Goal: Transaction & Acquisition: Purchase product/service

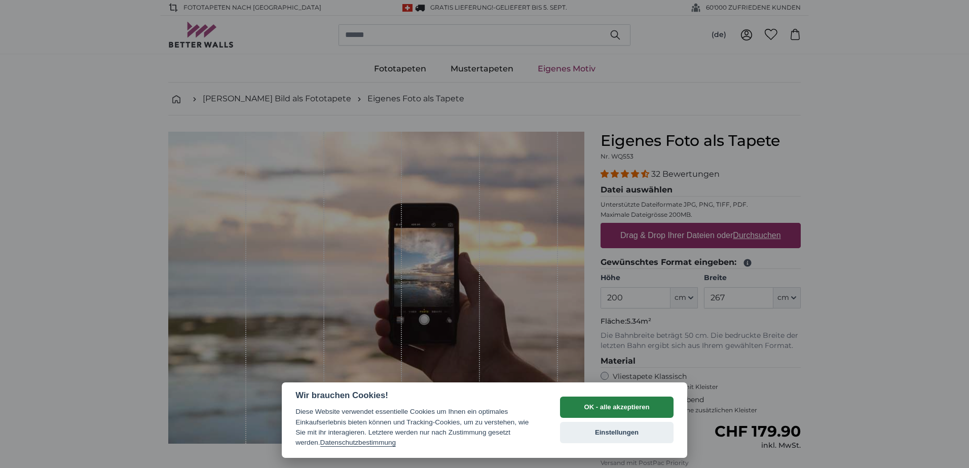
click at [617, 405] on button "OK - alle akzeptieren" at bounding box center [617, 407] width 114 height 21
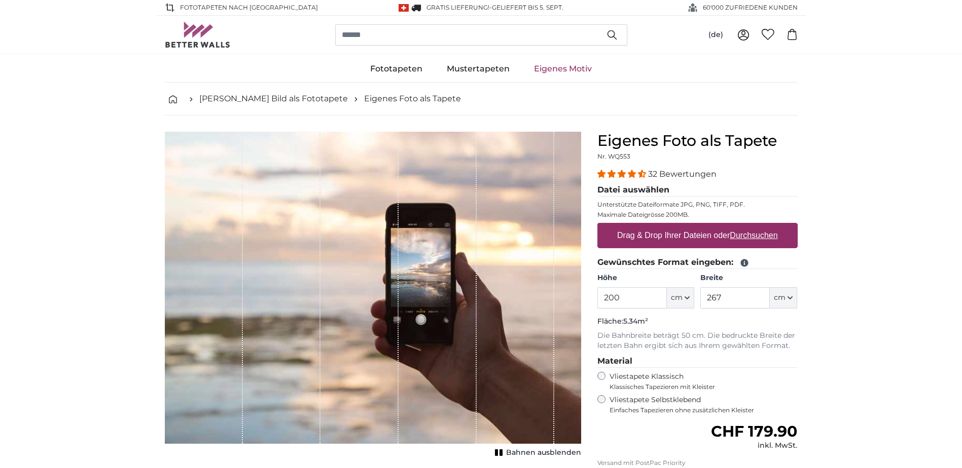
click at [564, 71] on link "Eigenes Motiv" at bounding box center [563, 69] width 82 height 26
click at [746, 240] on u "Durchsuchen" at bounding box center [754, 235] width 48 height 9
click at [746, 226] on input "Drag & Drop Ihrer Dateien oder Durchsuchen" at bounding box center [697, 224] width 200 height 3
type input "**********"
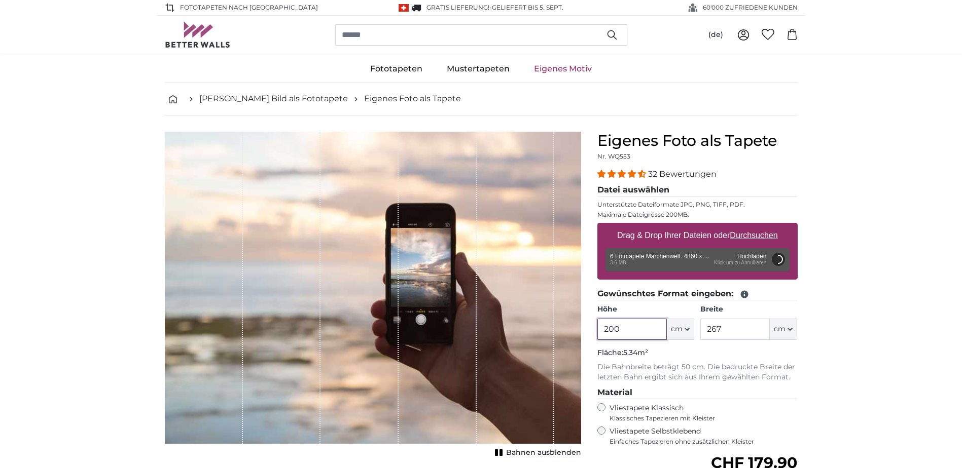
click at [631, 329] on input "200" at bounding box center [631, 329] width 69 height 21
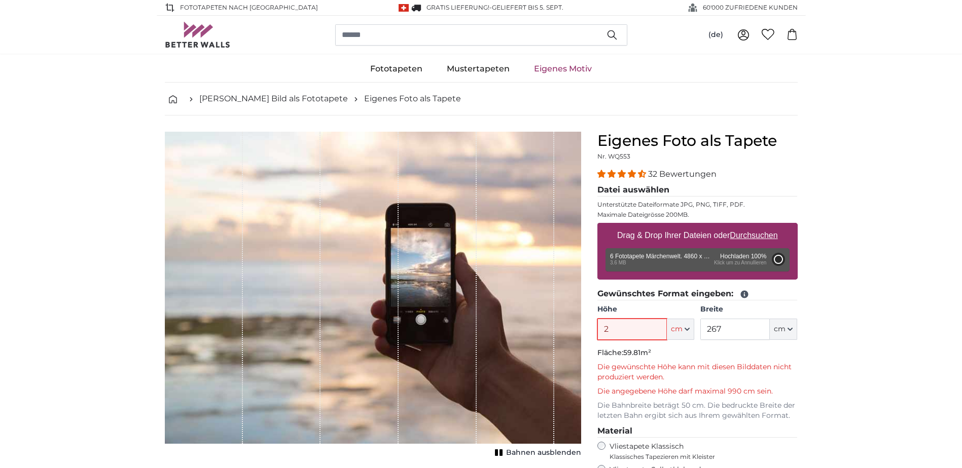
type input "200"
type input "348"
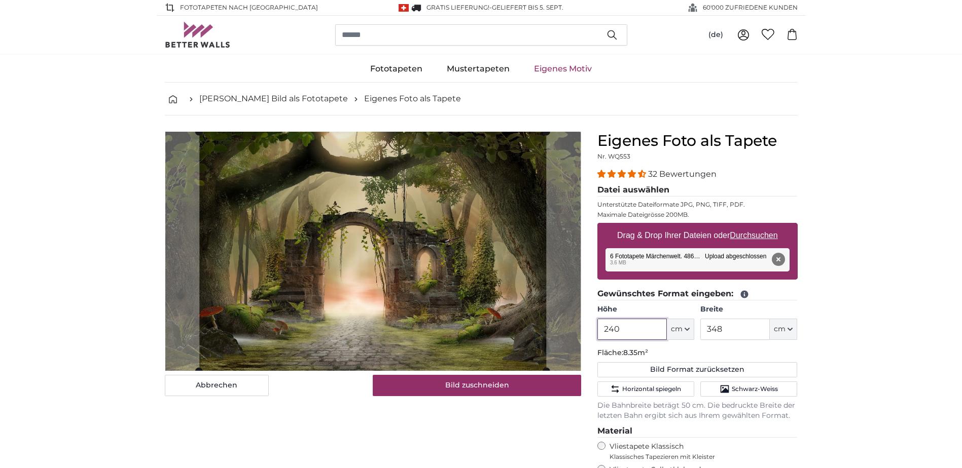
type input "240"
click at [734, 332] on input "348" at bounding box center [734, 329] width 69 height 21
type input "3"
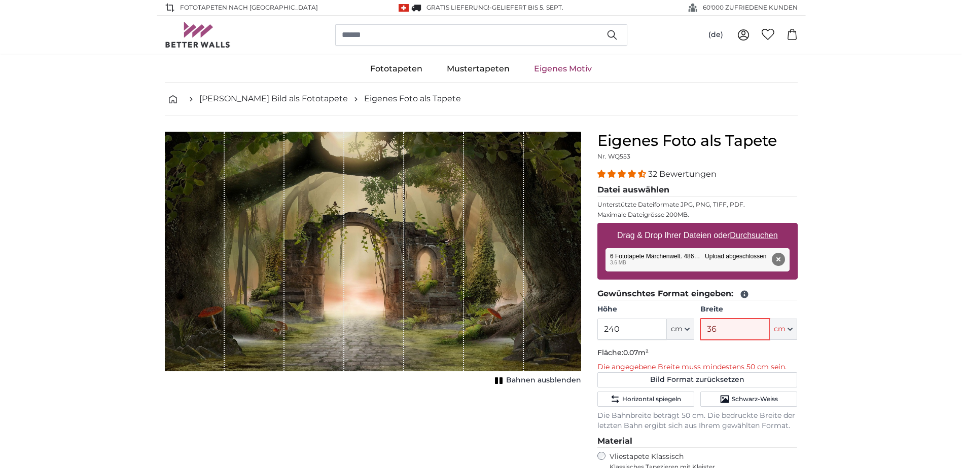
type input "360"
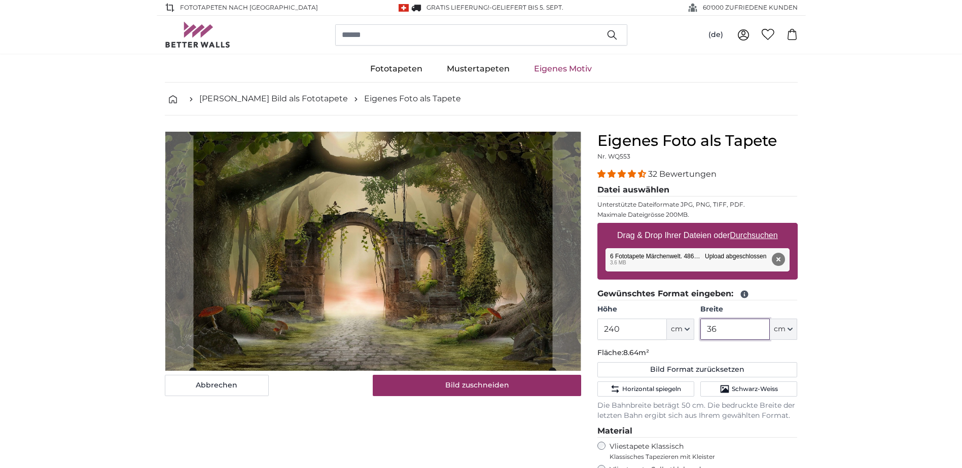
type input "3"
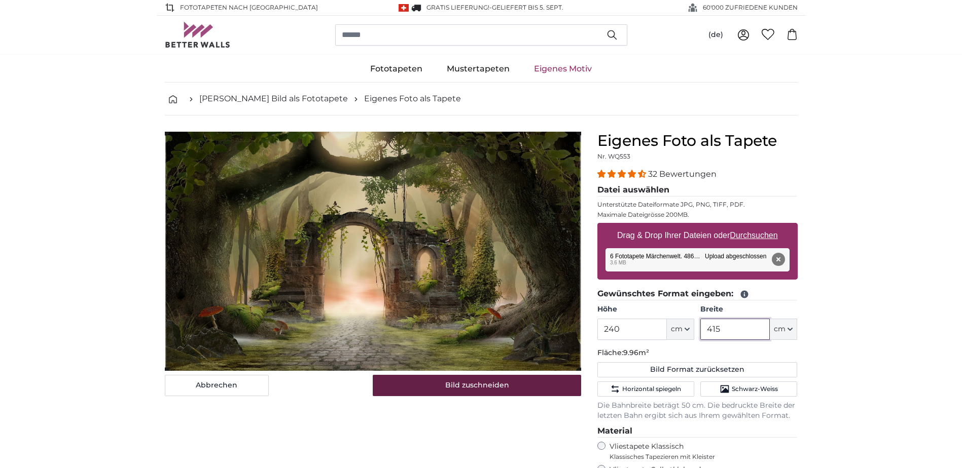
type input "415"
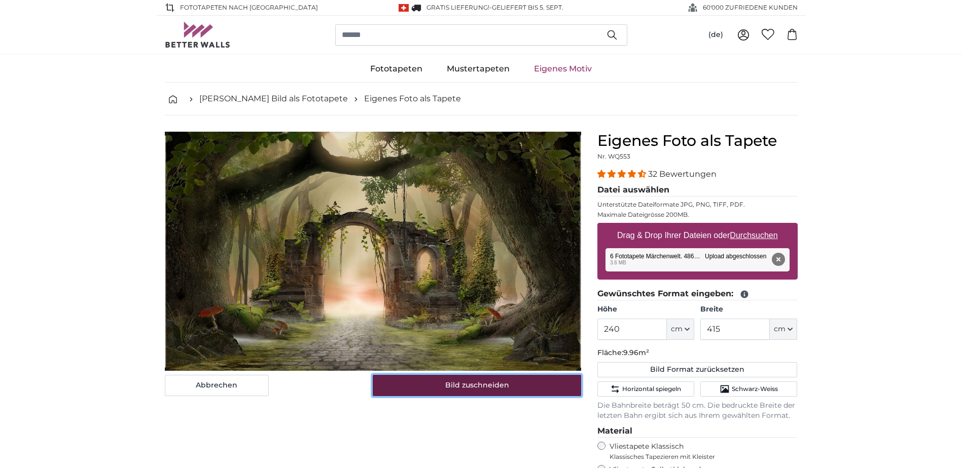
click at [474, 389] on button "Bild zuschneiden" at bounding box center [477, 385] width 208 height 21
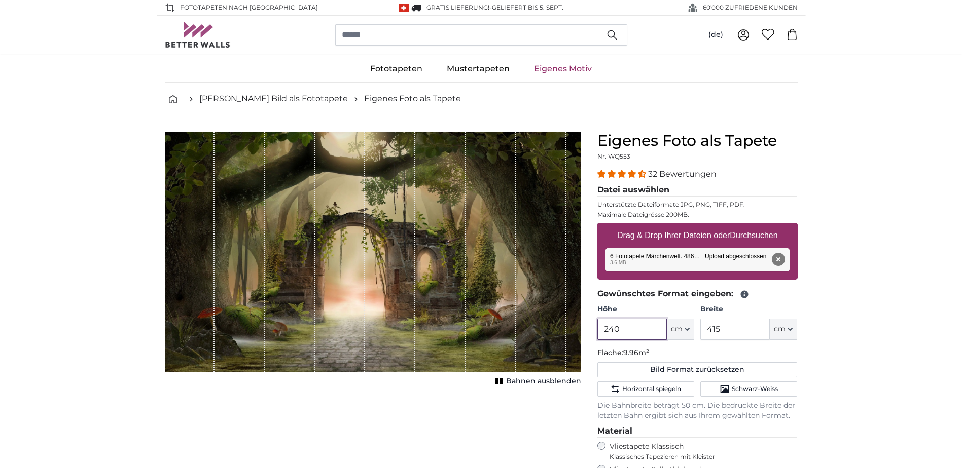
click at [628, 325] on input "240" at bounding box center [631, 329] width 69 height 21
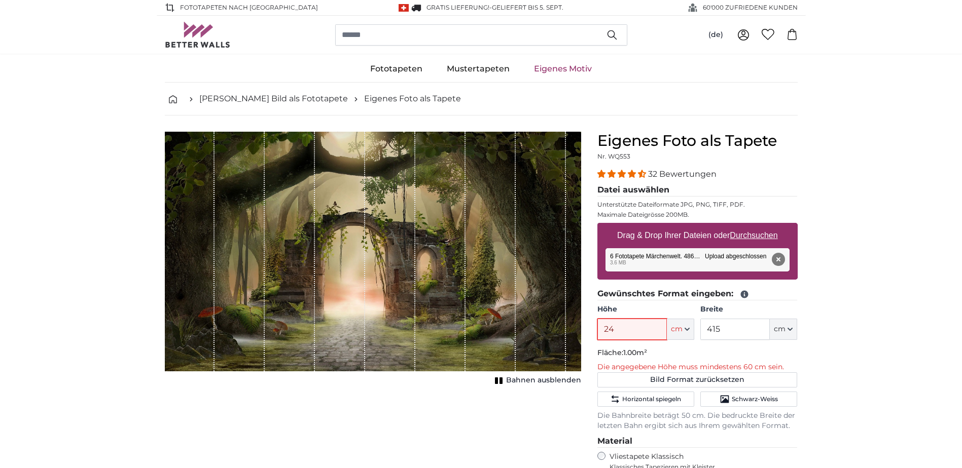
type input "240"
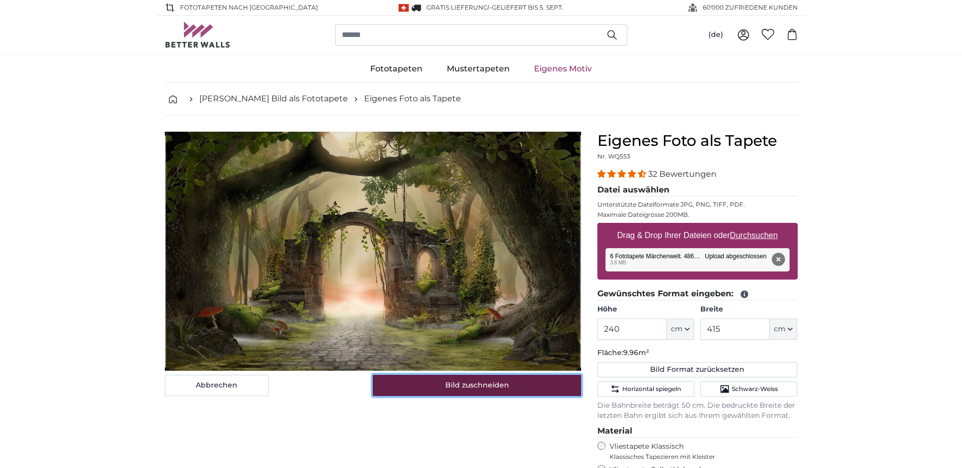
click at [530, 385] on button "Bild zuschneiden" at bounding box center [477, 385] width 208 height 21
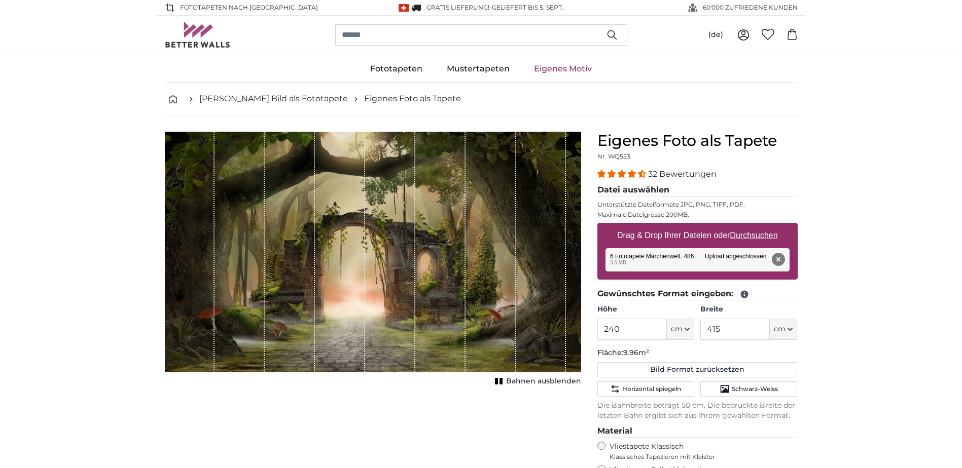
click at [771, 260] on button "Entfernen" at bounding box center [777, 259] width 13 height 13
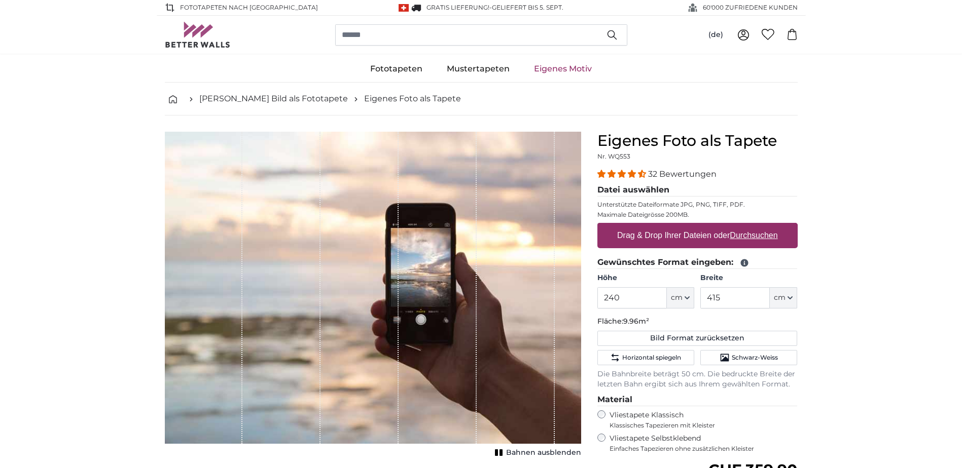
click at [750, 236] on u "Durchsuchen" at bounding box center [754, 235] width 48 height 9
click at [750, 226] on input "Drag & Drop Ihrer Dateien oder Durchsuchen" at bounding box center [697, 224] width 200 height 3
type input "**********"
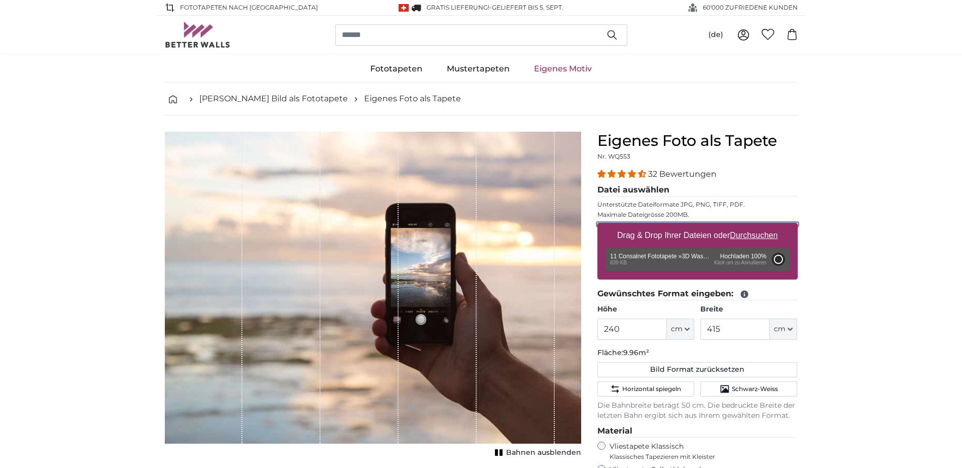
type input "81"
type input "129.6"
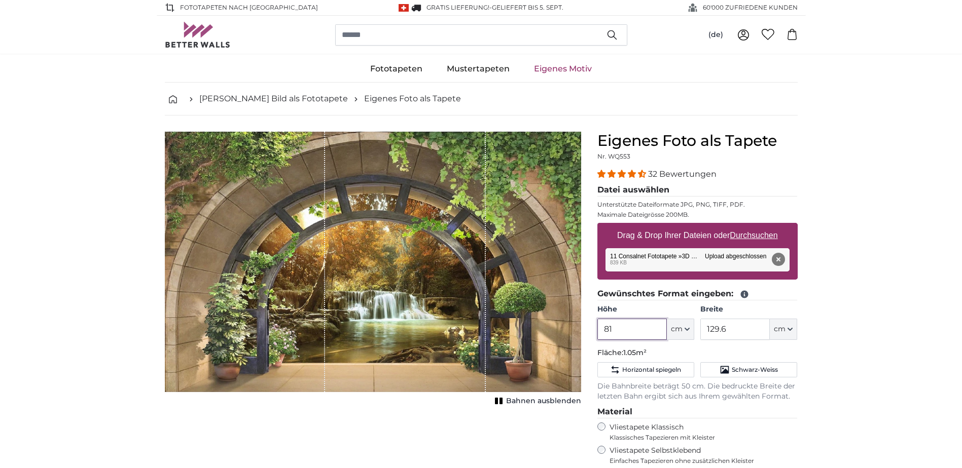
click at [620, 330] on input "81" at bounding box center [631, 329] width 69 height 21
type input "8"
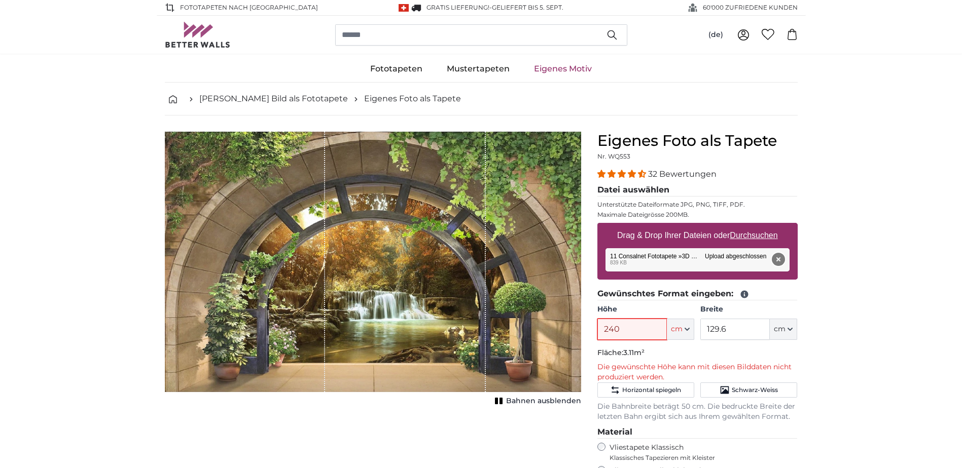
type input "240"
click at [776, 263] on button "Entfernen" at bounding box center [777, 259] width 13 height 13
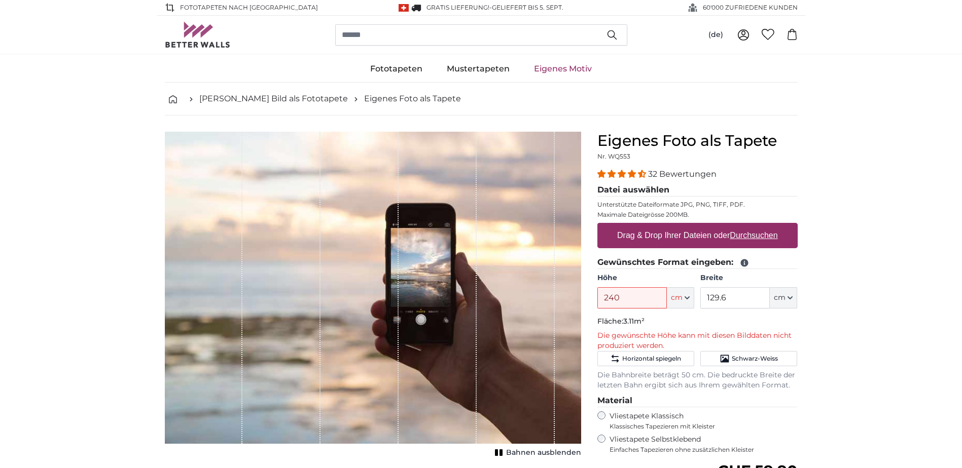
click at [761, 235] on u "Durchsuchen" at bounding box center [754, 235] width 48 height 9
click at [761, 226] on input "Drag & Drop Ihrer Dateien oder Durchsuchen" at bounding box center [697, 224] width 200 height 3
type input "**********"
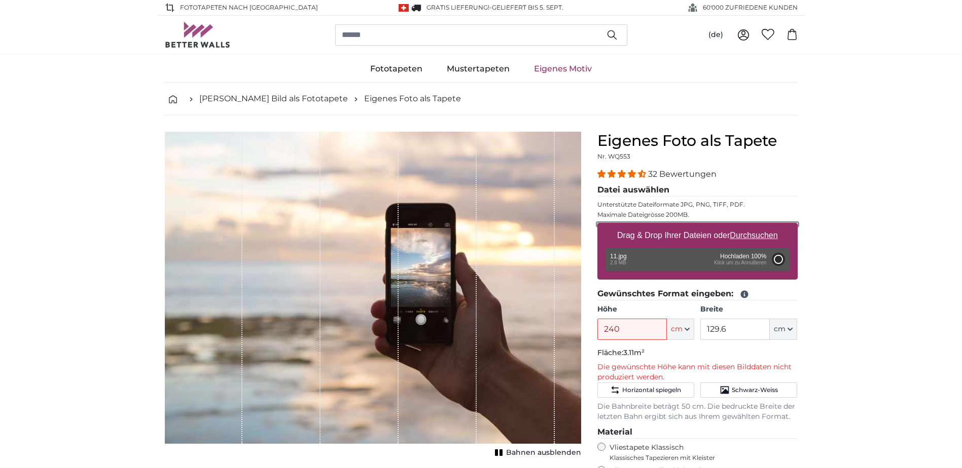
type input "200"
type input "320"
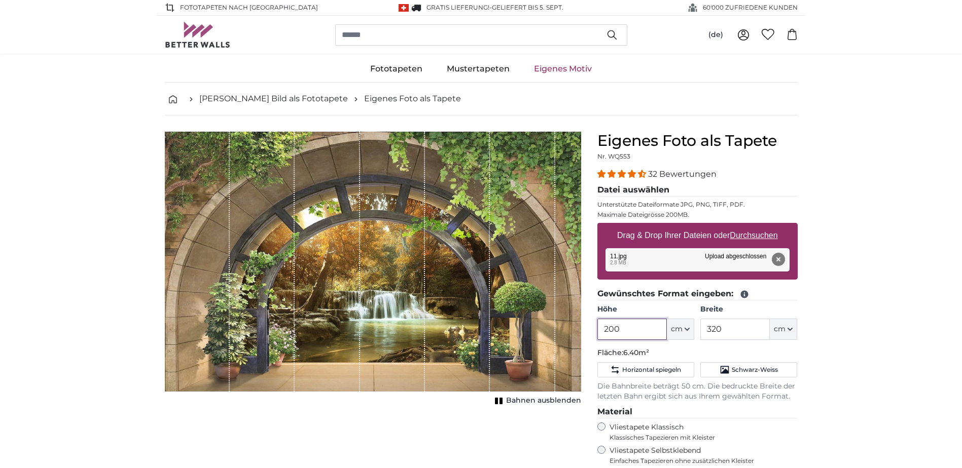
click at [651, 331] on input "200" at bounding box center [631, 329] width 69 height 21
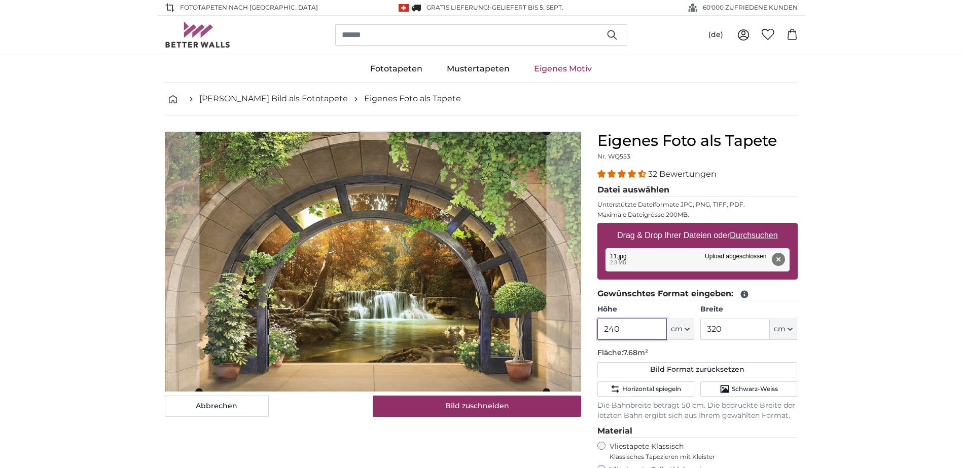
type input "240"
click at [734, 334] on input "320" at bounding box center [734, 329] width 69 height 21
type input "3"
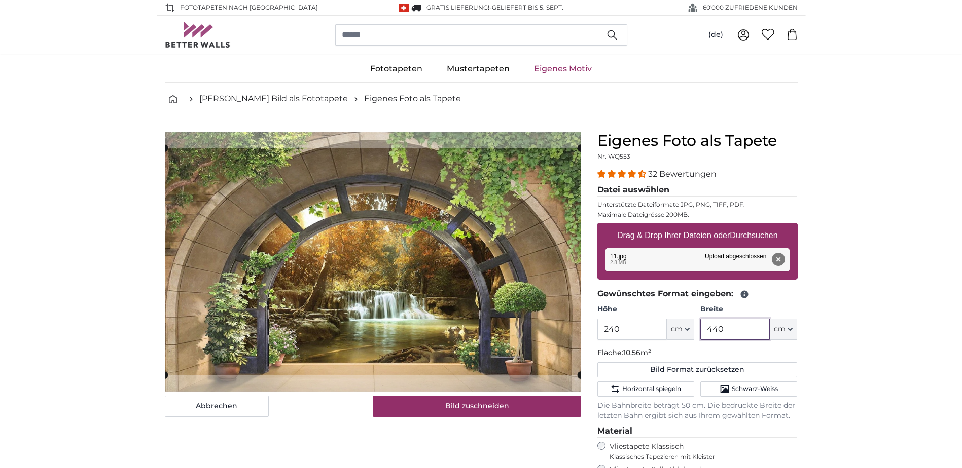
type input "440"
click at [778, 261] on button "Entfernen" at bounding box center [777, 259] width 13 height 13
type input "200"
type input "320"
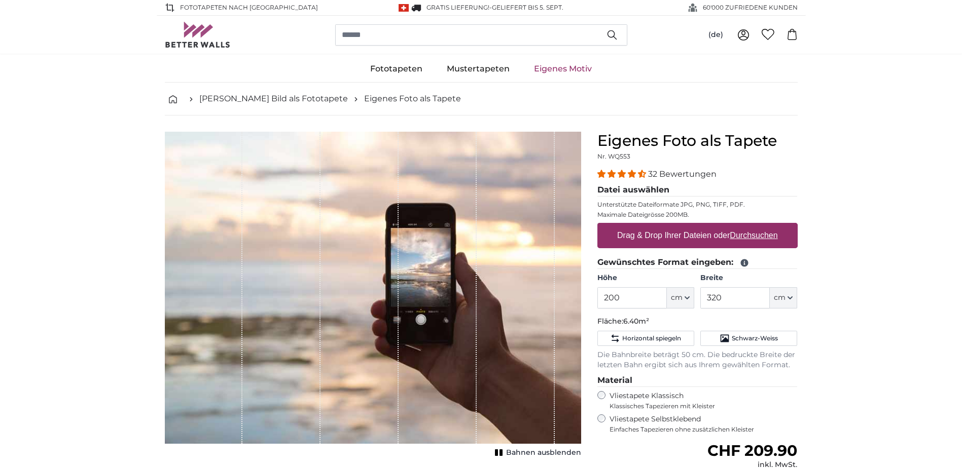
click at [735, 235] on u "Durchsuchen" at bounding box center [754, 235] width 48 height 9
click at [735, 226] on input "Drag & Drop Ihrer Dateien oder Durchsuchen" at bounding box center [697, 224] width 200 height 3
type input "**********"
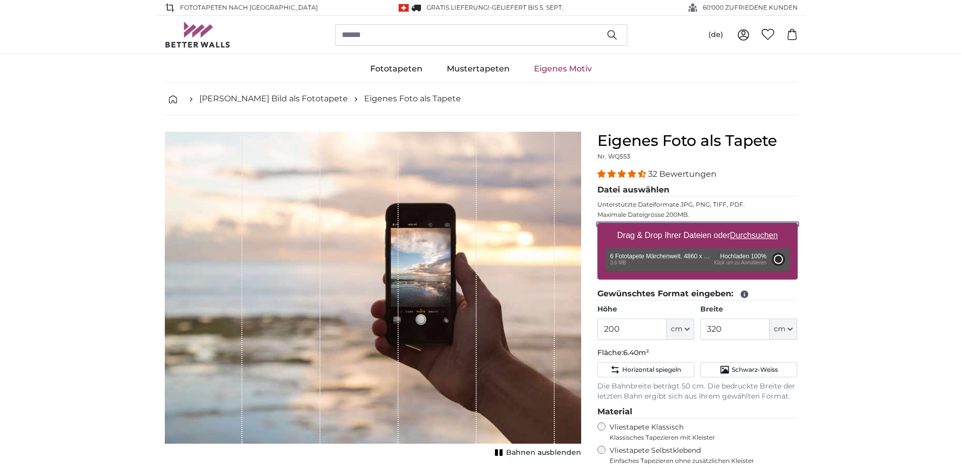
type input "348"
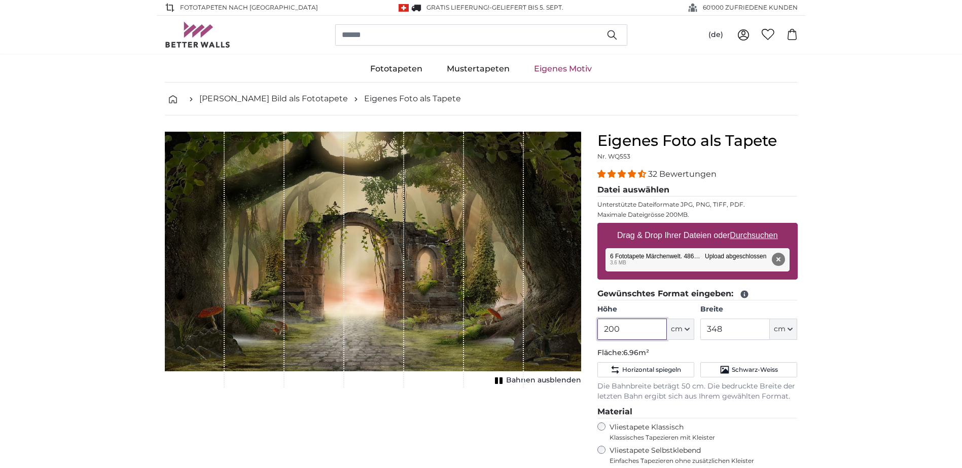
click at [617, 328] on input "200" at bounding box center [631, 329] width 69 height 21
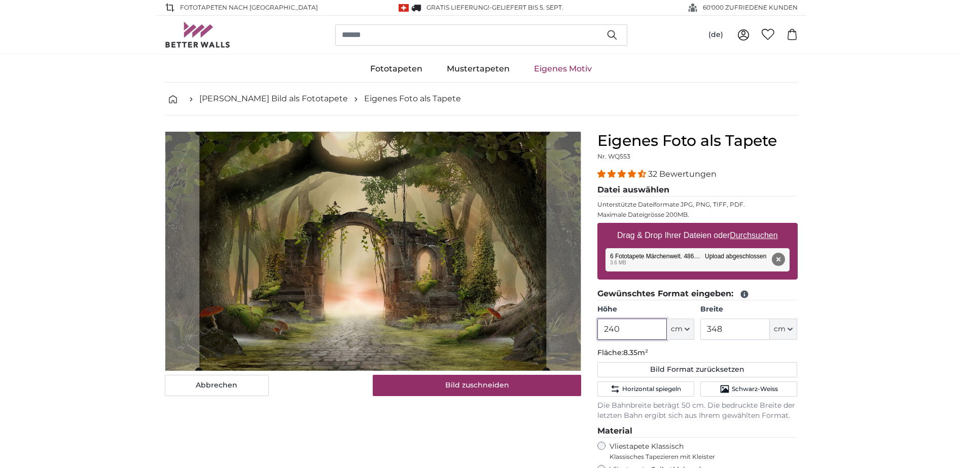
type input "240"
click at [750, 327] on input "348" at bounding box center [734, 329] width 69 height 21
type input "3"
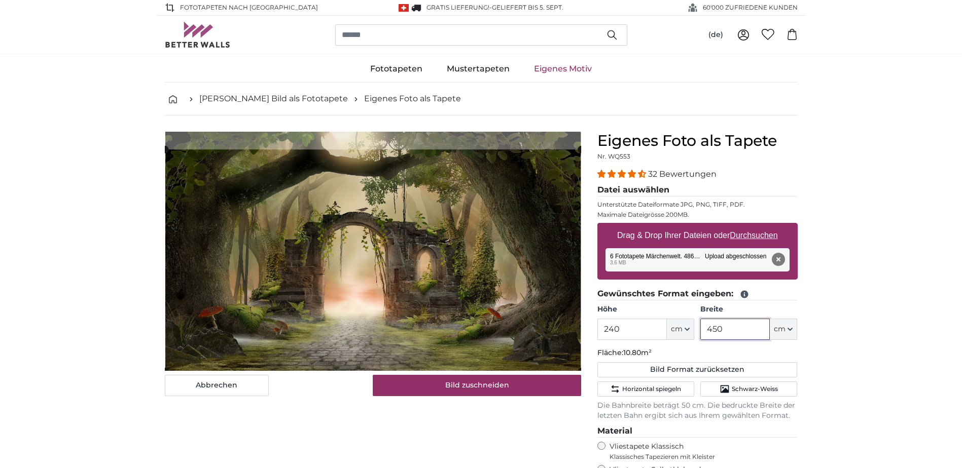
click at [447, 282] on cropper-handle at bounding box center [373, 261] width 416 height 222
type input "450"
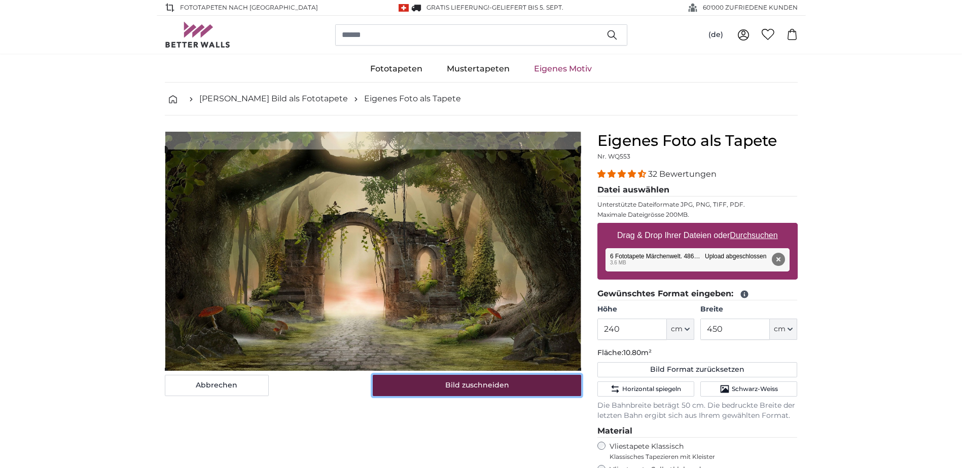
click at [498, 383] on button "Bild zuschneiden" at bounding box center [477, 385] width 208 height 21
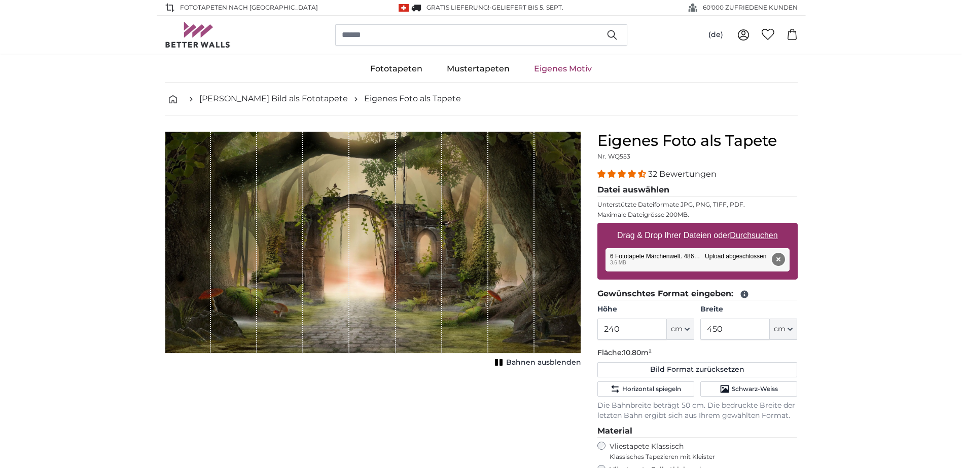
click at [784, 261] on button "Entfernen" at bounding box center [777, 259] width 13 height 13
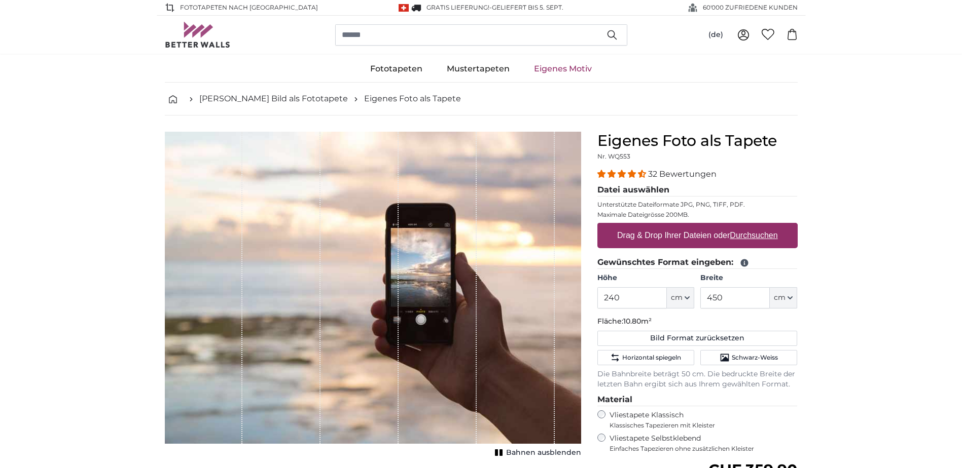
click at [754, 233] on u "Durchsuchen" at bounding box center [754, 235] width 48 height 9
click at [754, 226] on input "Drag & Drop Ihrer Dateien oder Durchsuchen" at bounding box center [697, 224] width 200 height 3
type input "**********"
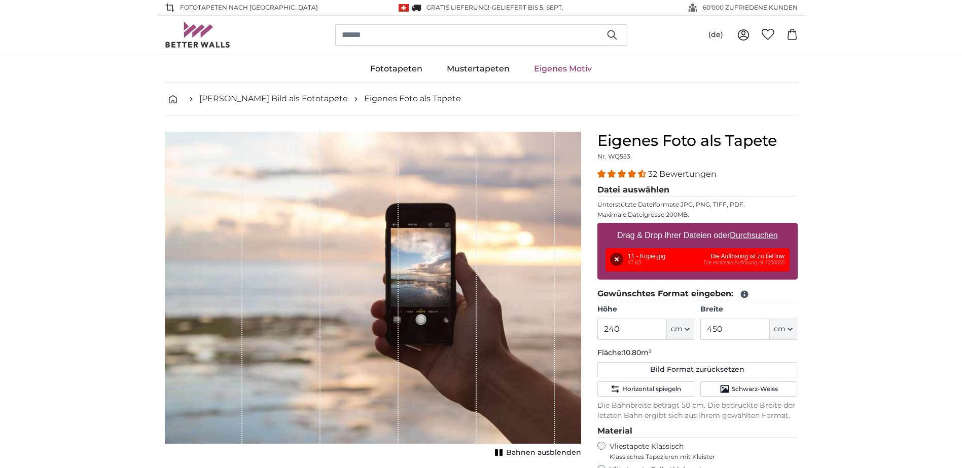
click at [747, 234] on u "Durchsuchen" at bounding box center [754, 235] width 48 height 9
click at [747, 226] on input "Drag & Drop Ihrer Dateien oder Durchsuchen" at bounding box center [697, 224] width 200 height 3
click at [620, 262] on button "Entfernen" at bounding box center [616, 259] width 13 height 13
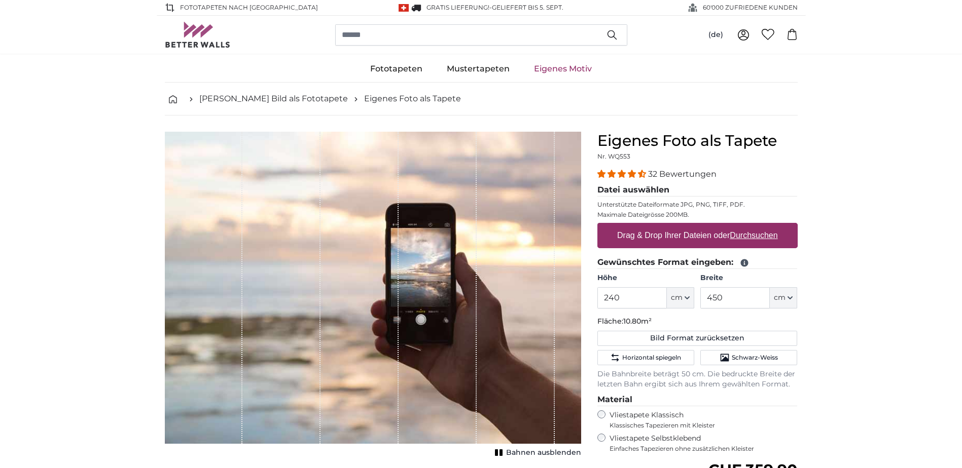
click at [748, 239] on u "Durchsuchen" at bounding box center [754, 235] width 48 height 9
click at [748, 226] on input "Drag & Drop Ihrer Dateien oder Durchsuchen" at bounding box center [697, 224] width 200 height 3
type input "**********"
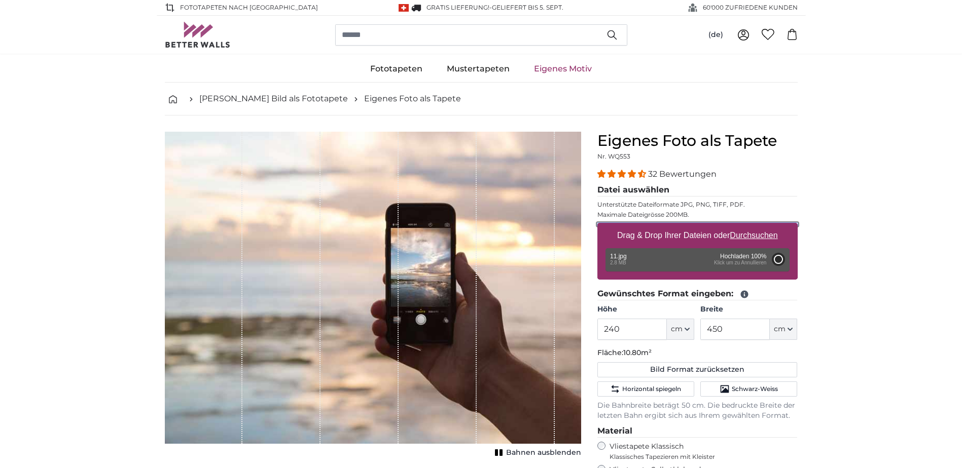
type input "200"
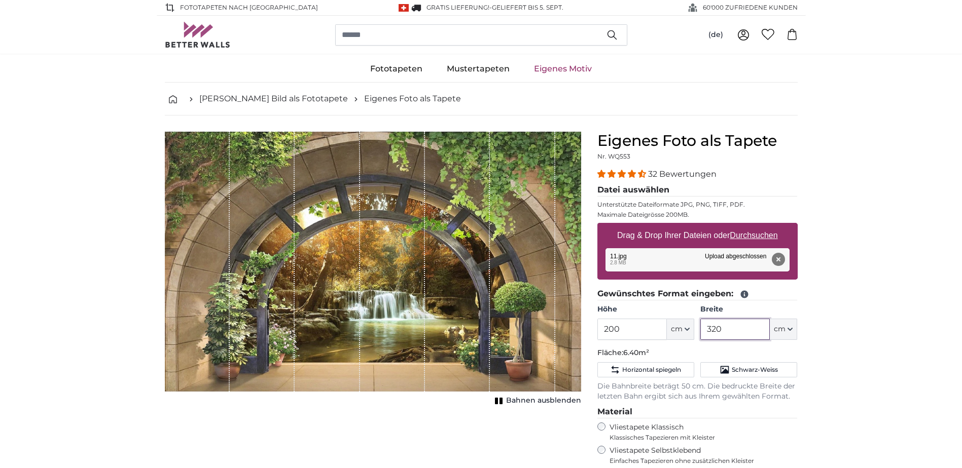
click at [732, 332] on input "320" at bounding box center [734, 329] width 69 height 21
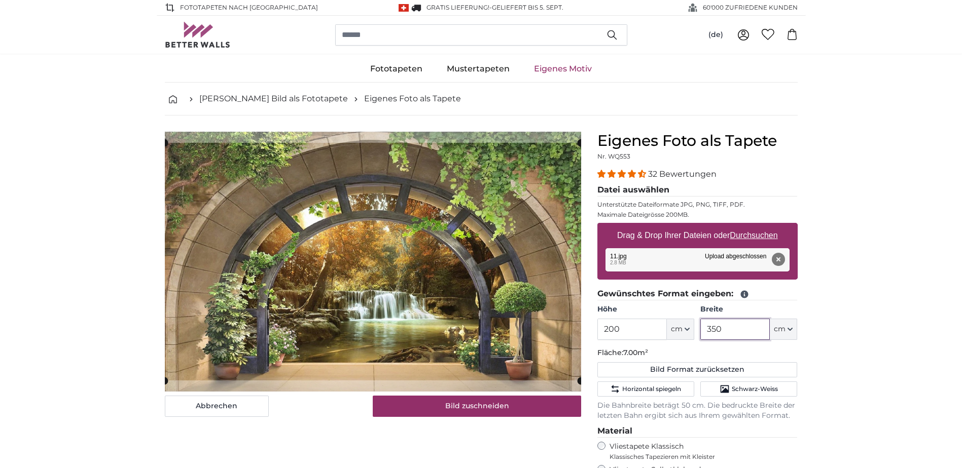
type input "350"
click at [622, 330] on input "200" at bounding box center [631, 329] width 69 height 21
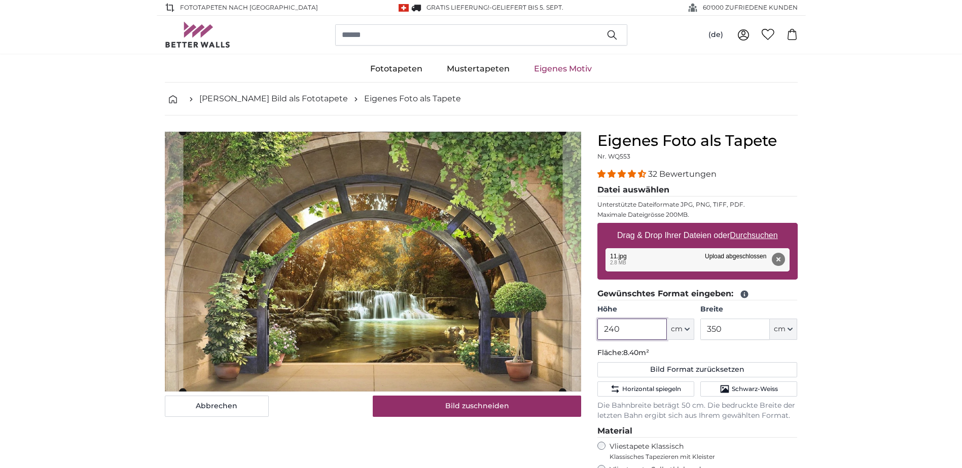
type input "240"
click at [743, 332] on input "350" at bounding box center [734, 329] width 69 height 21
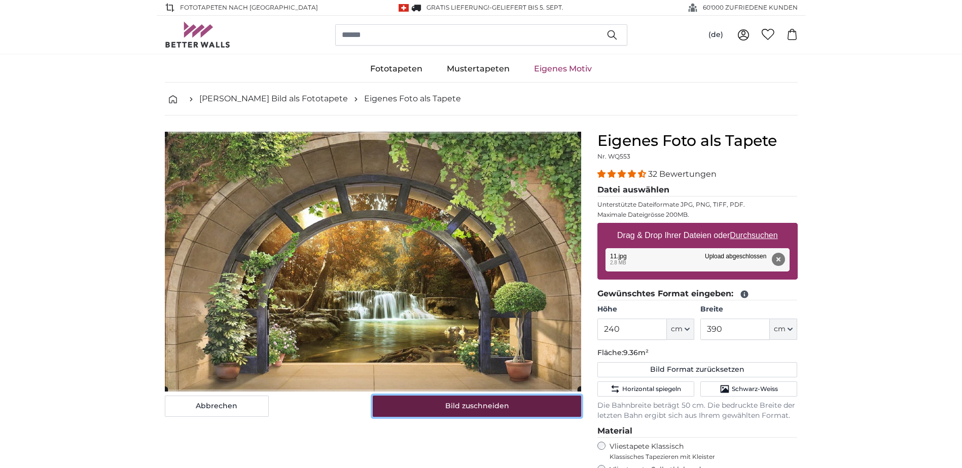
click at [541, 406] on button "Bild zuschneiden" at bounding box center [477, 406] width 208 height 21
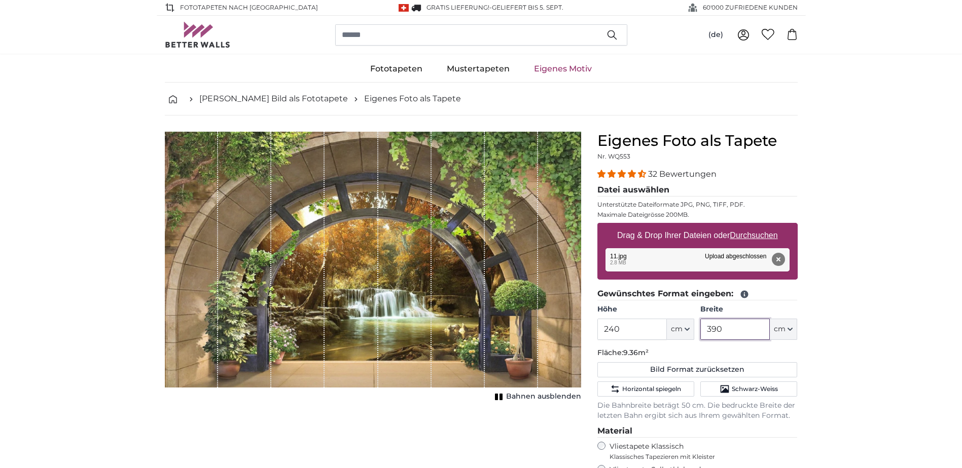
click at [726, 330] on input "390" at bounding box center [734, 329] width 69 height 21
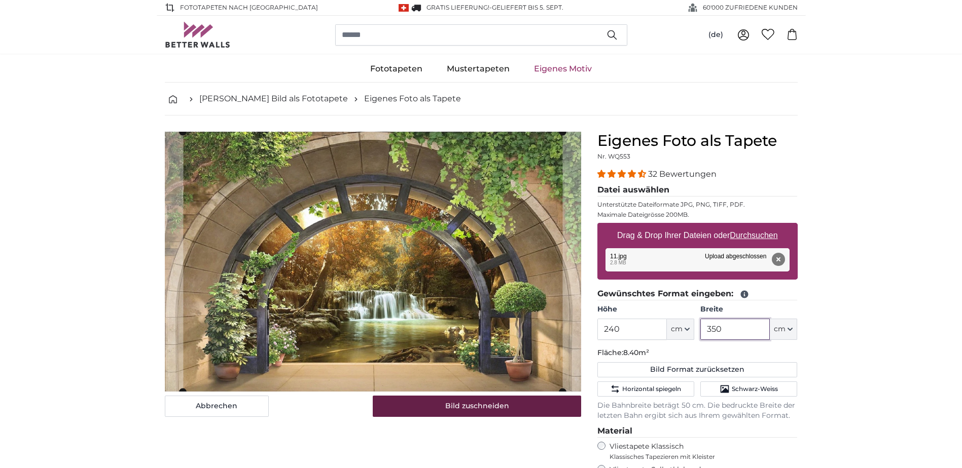
type input "350"
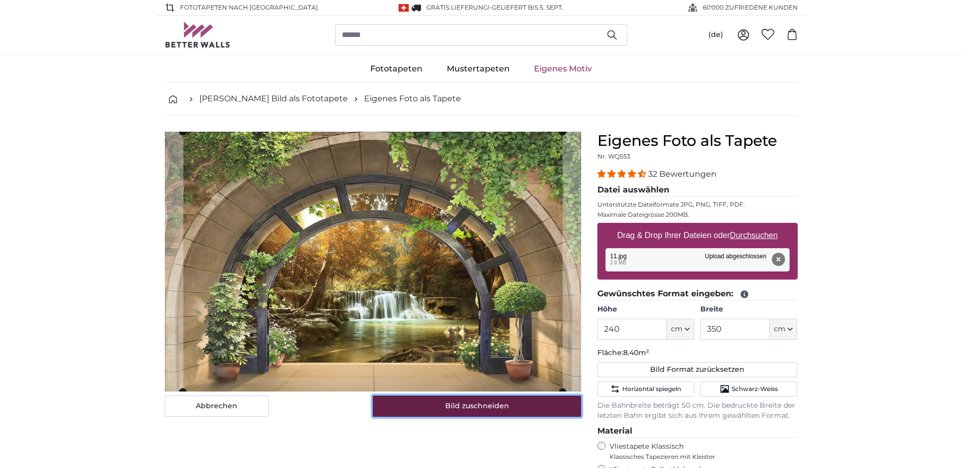
click at [547, 410] on button "Bild zuschneiden" at bounding box center [477, 406] width 208 height 21
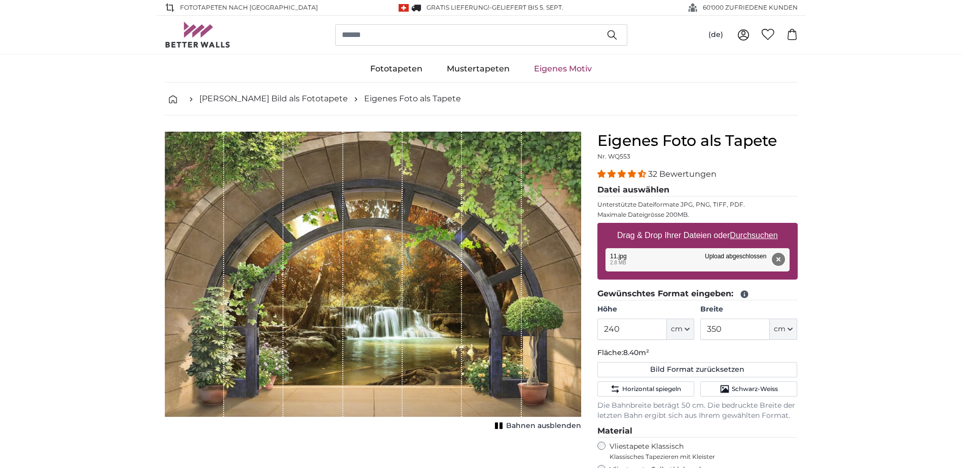
click at [778, 261] on button "Entfernen" at bounding box center [777, 259] width 13 height 13
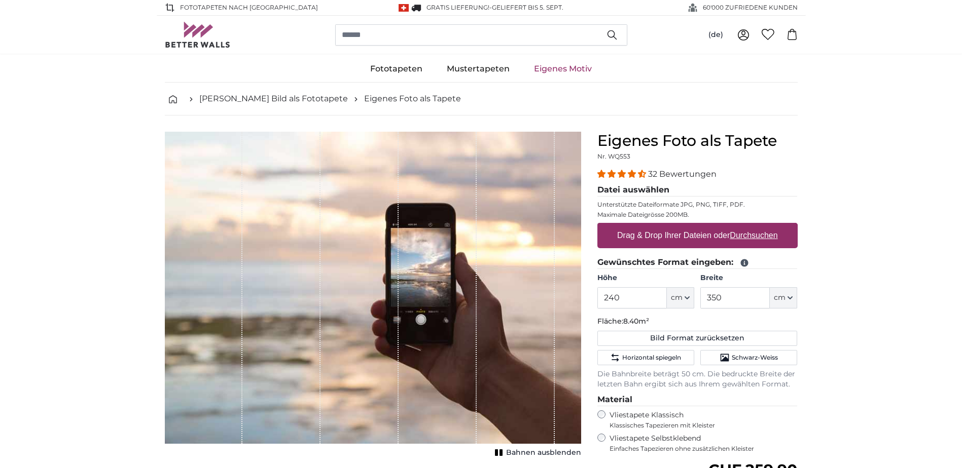
click at [754, 234] on u "Durchsuchen" at bounding box center [754, 235] width 48 height 9
click at [754, 226] on input "Drag & Drop Ihrer Dateien oder Durchsuchen" at bounding box center [697, 224] width 200 height 3
type input "**********"
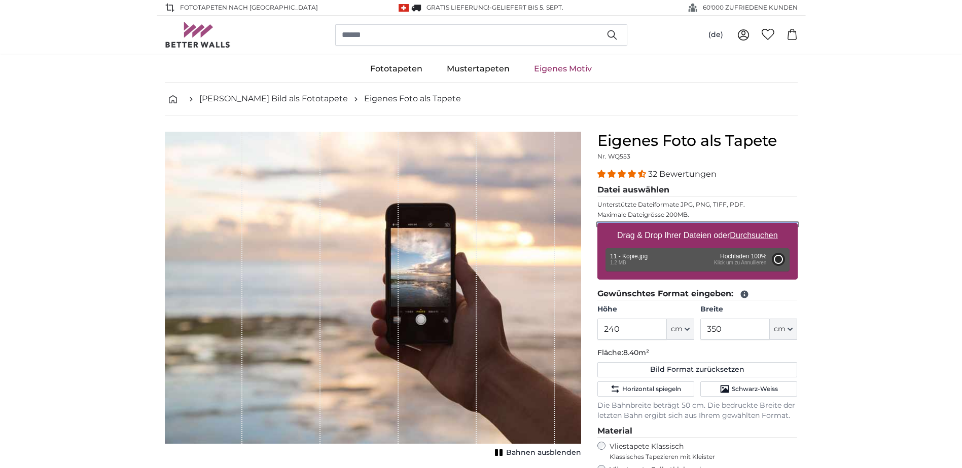
type input "200"
type input "320"
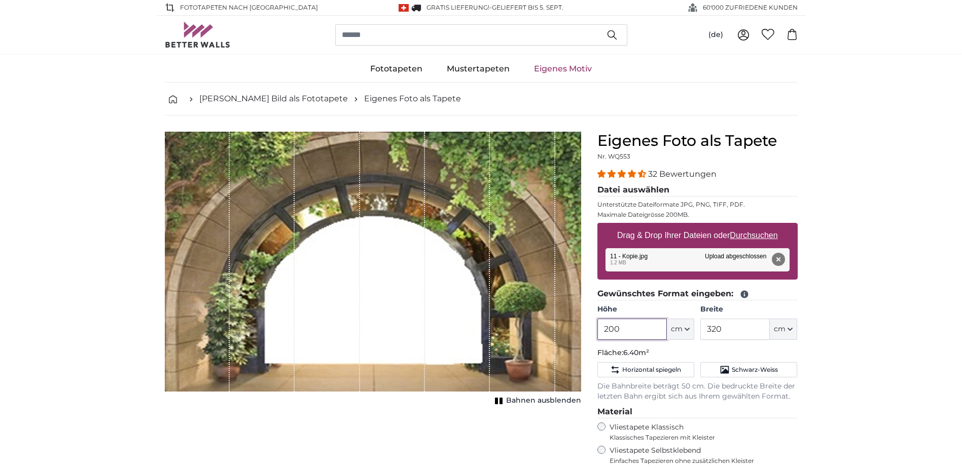
click at [639, 328] on input "200" at bounding box center [631, 329] width 69 height 21
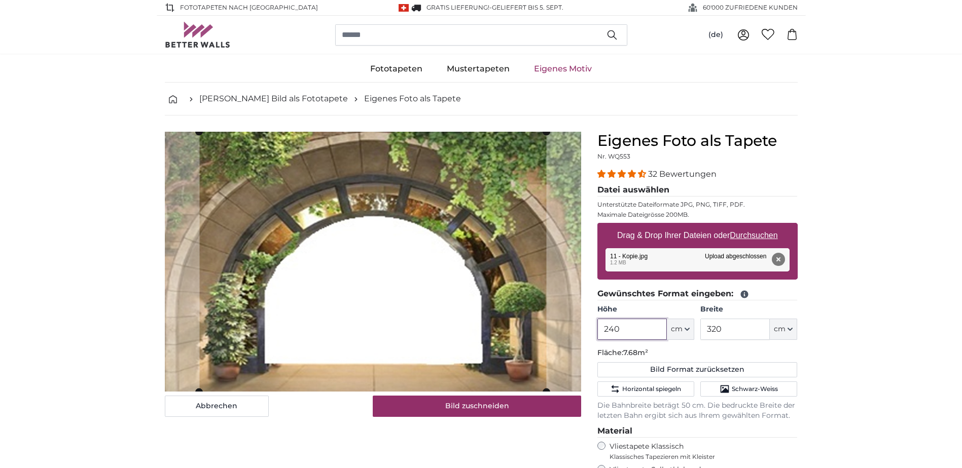
type input "240"
click at [733, 331] on input "320" at bounding box center [734, 329] width 69 height 21
type input "3"
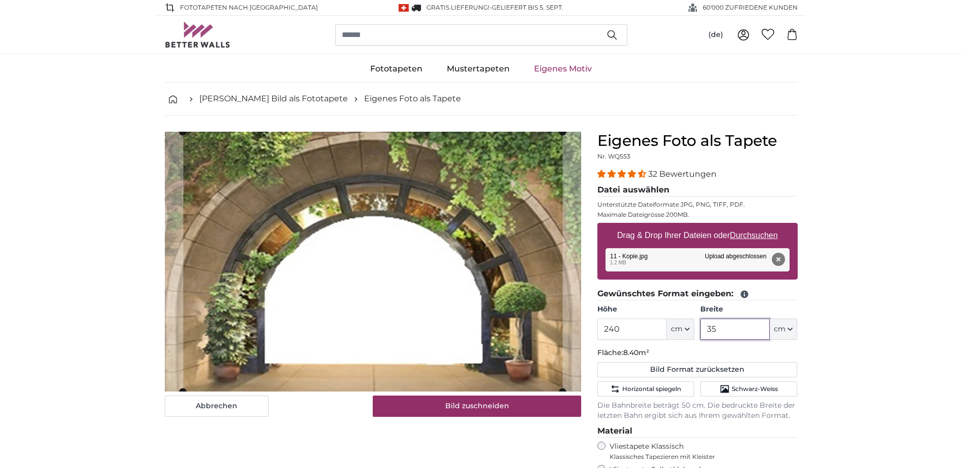
type input "3"
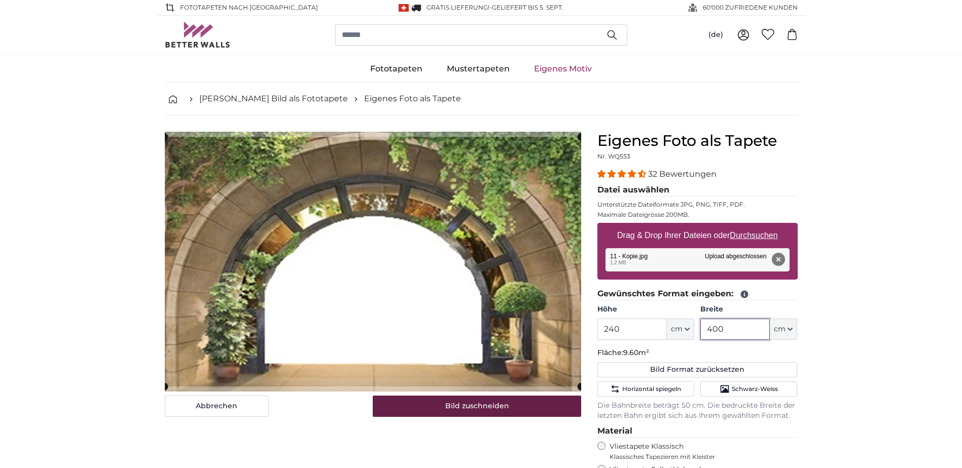
type input "400"
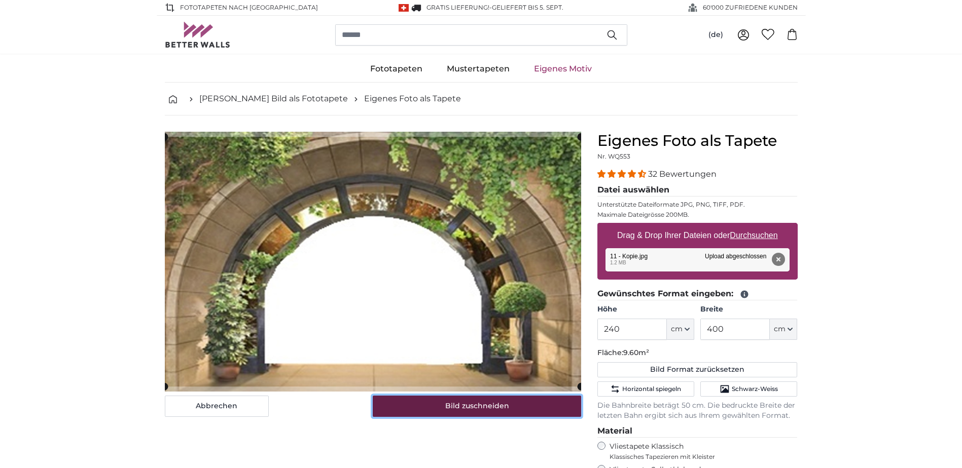
click at [504, 413] on button "Bild zuschneiden" at bounding box center [477, 406] width 208 height 21
